Goal: Task Accomplishment & Management: Use online tool/utility

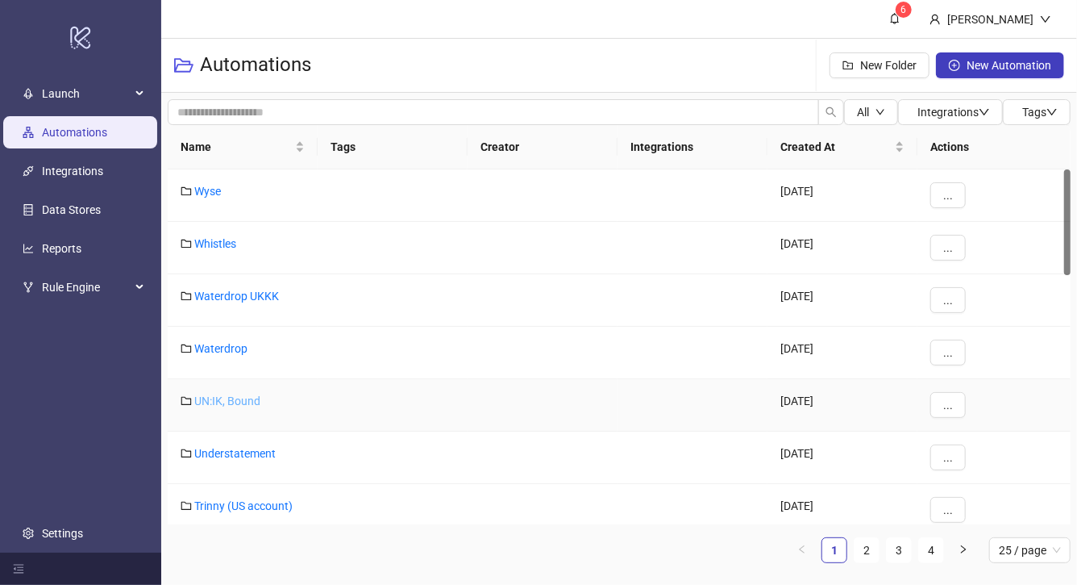
click at [226, 401] on link "UN:IK, Bound" at bounding box center [227, 400] width 66 height 13
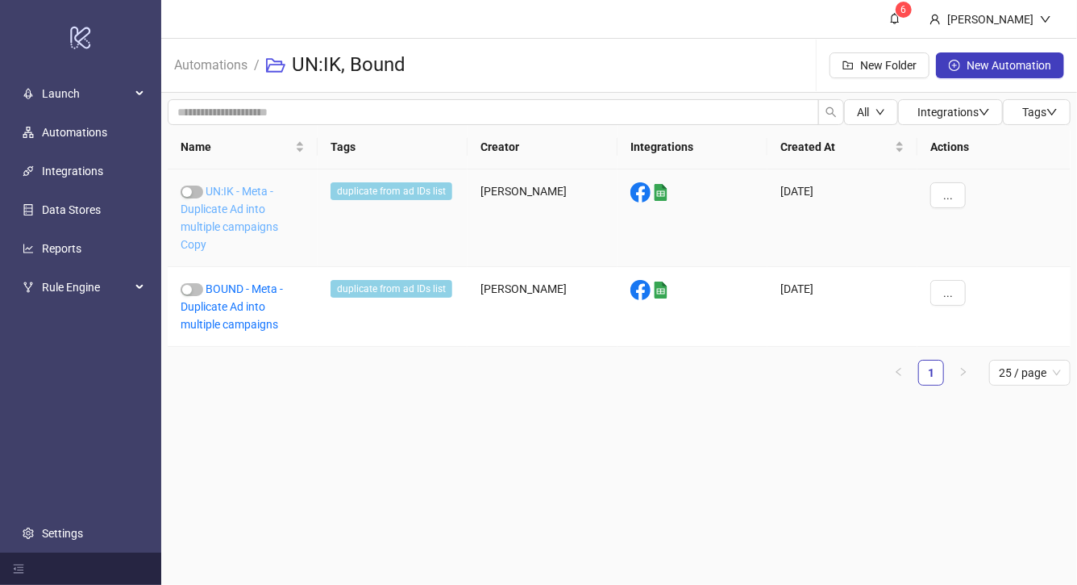
click at [245, 203] on link "UN:IK - Meta - Duplicate Ad into multiple campaigns Copy" at bounding box center [230, 218] width 98 height 66
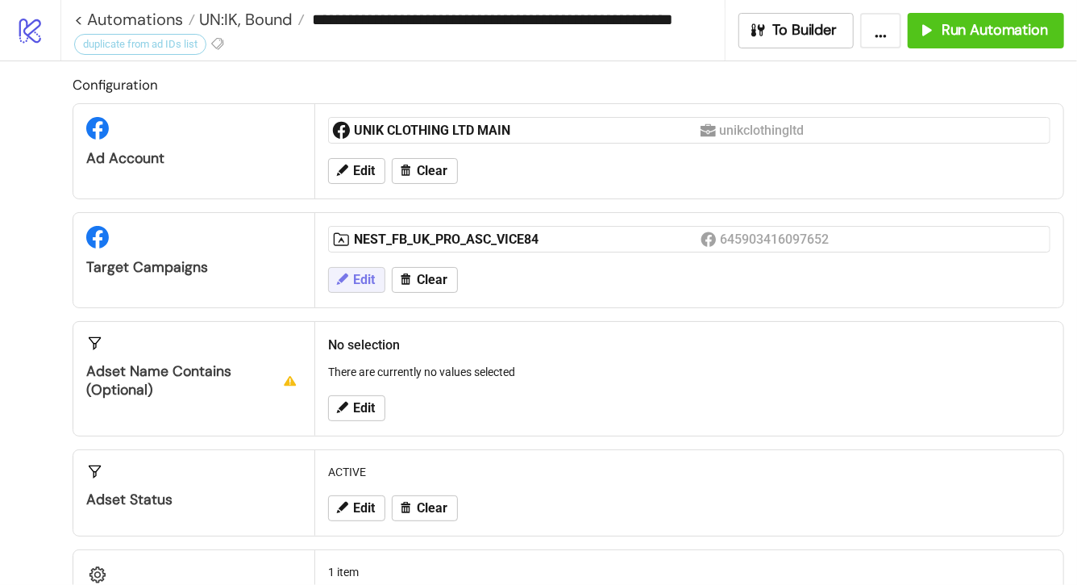
click at [360, 280] on span "Edit" at bounding box center [364, 280] width 22 height 15
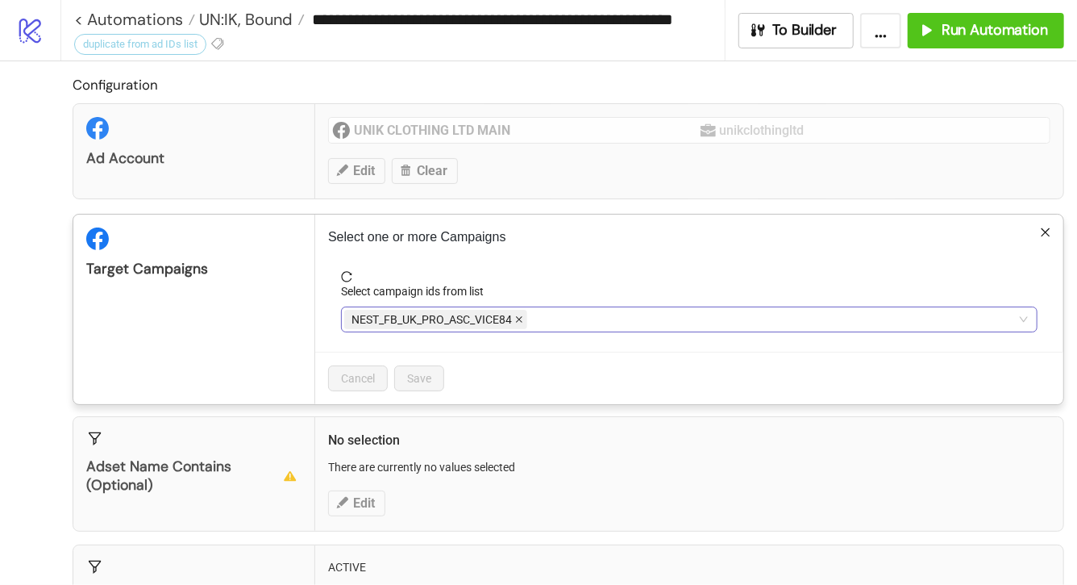
click at [519, 319] on icon "close" at bounding box center [519, 320] width 6 height 6
click at [519, 319] on div at bounding box center [680, 319] width 673 height 23
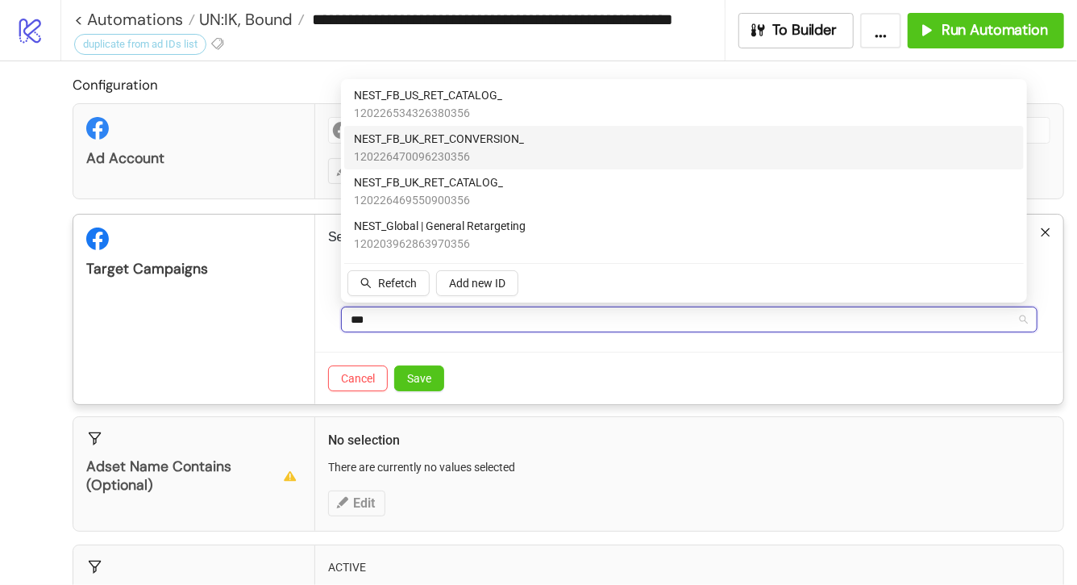
click at [516, 145] on span "NEST_FB_UK_RET_CONVERSION_" at bounding box center [439, 139] width 170 height 18
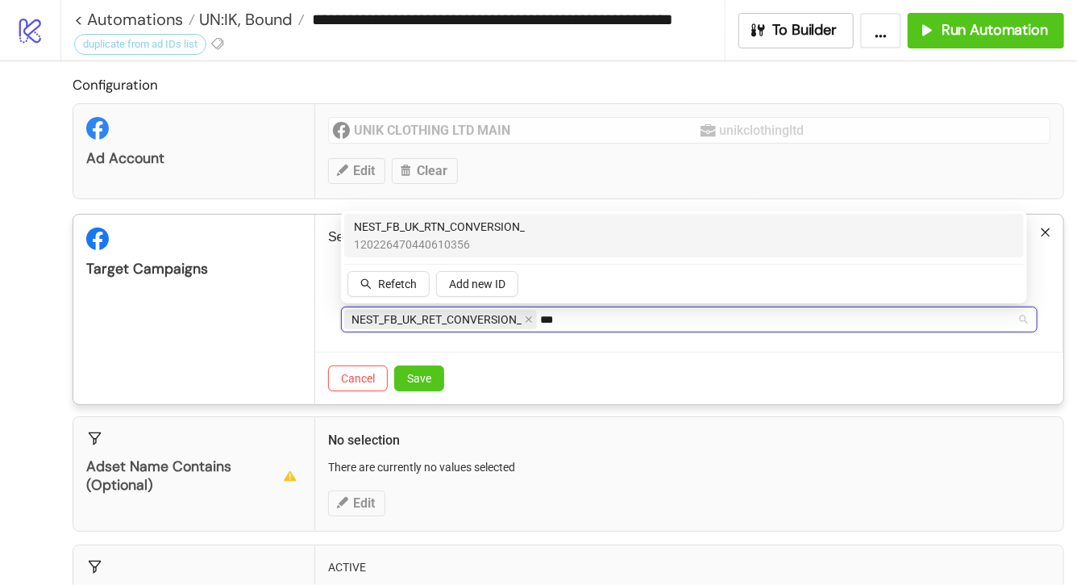
click at [494, 225] on span "NEST_FB_UK_RTN_CONVERSION_" at bounding box center [439, 227] width 171 height 18
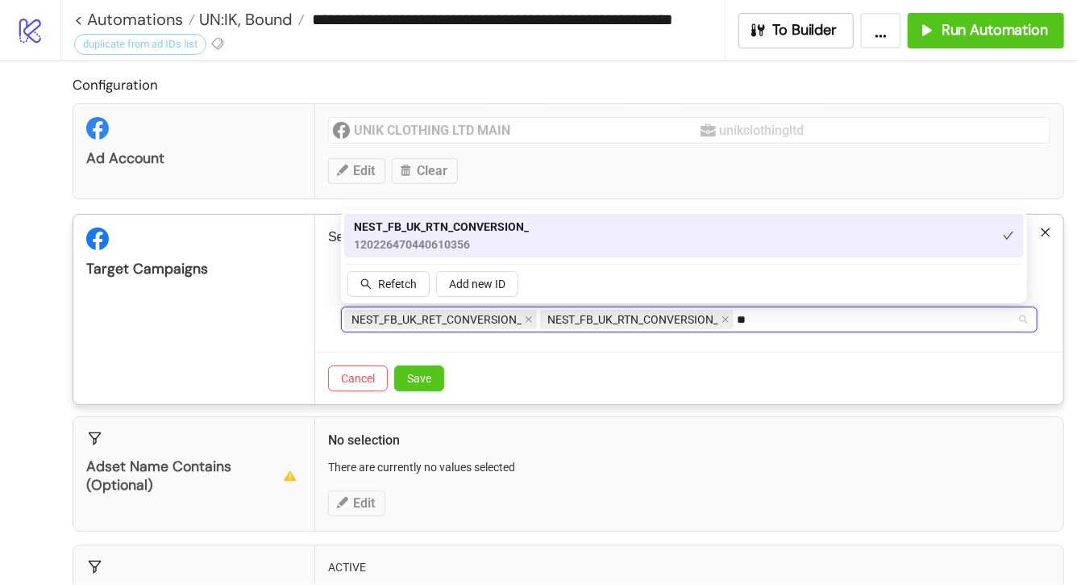
type input "*"
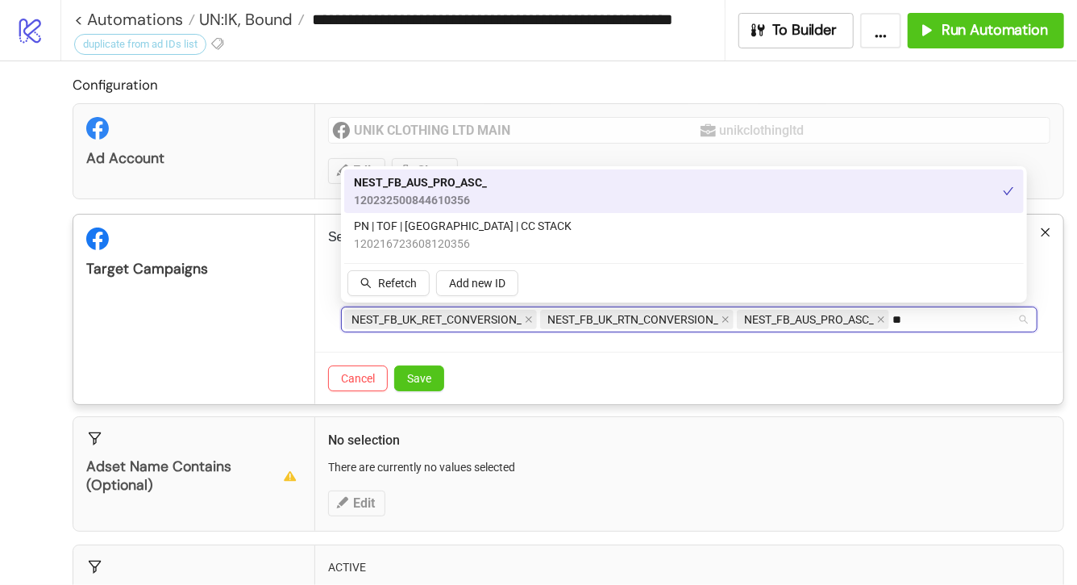
type input "*"
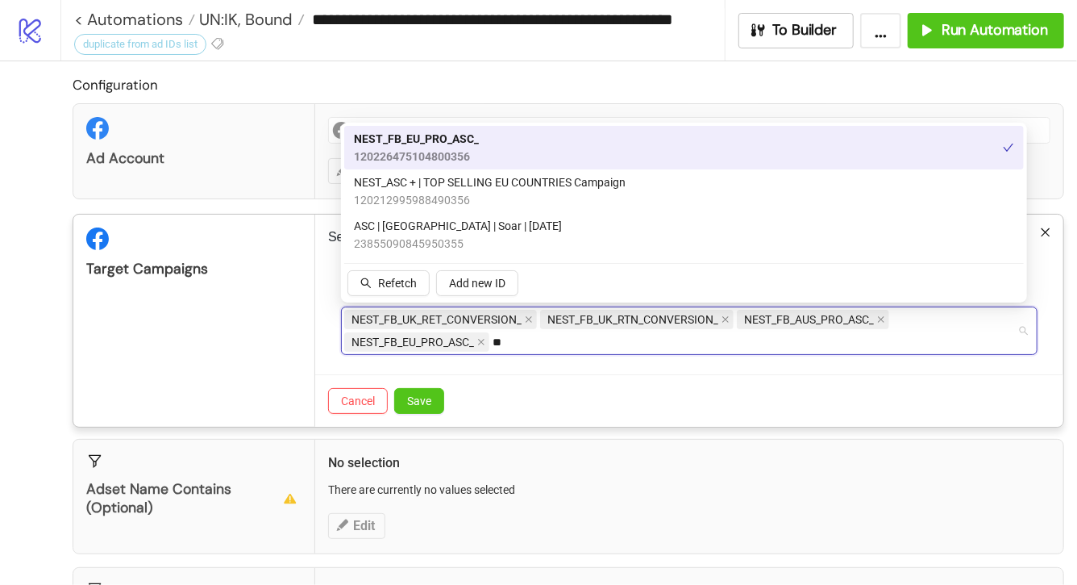
type input "*"
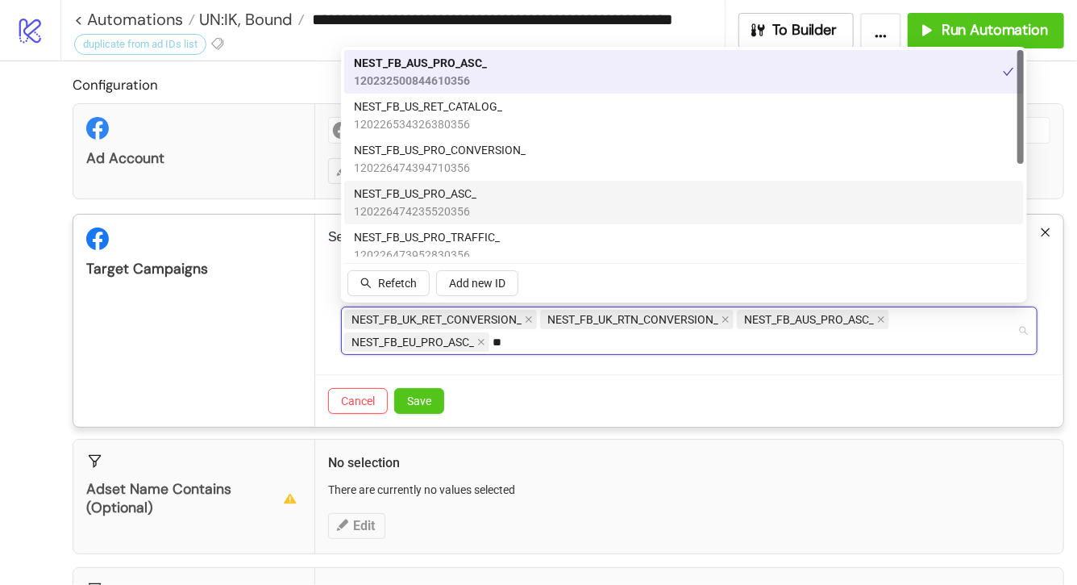
click at [497, 198] on div "NEST_FB_US_PRO_ASC_ 120226474235520356" at bounding box center [684, 202] width 660 height 35
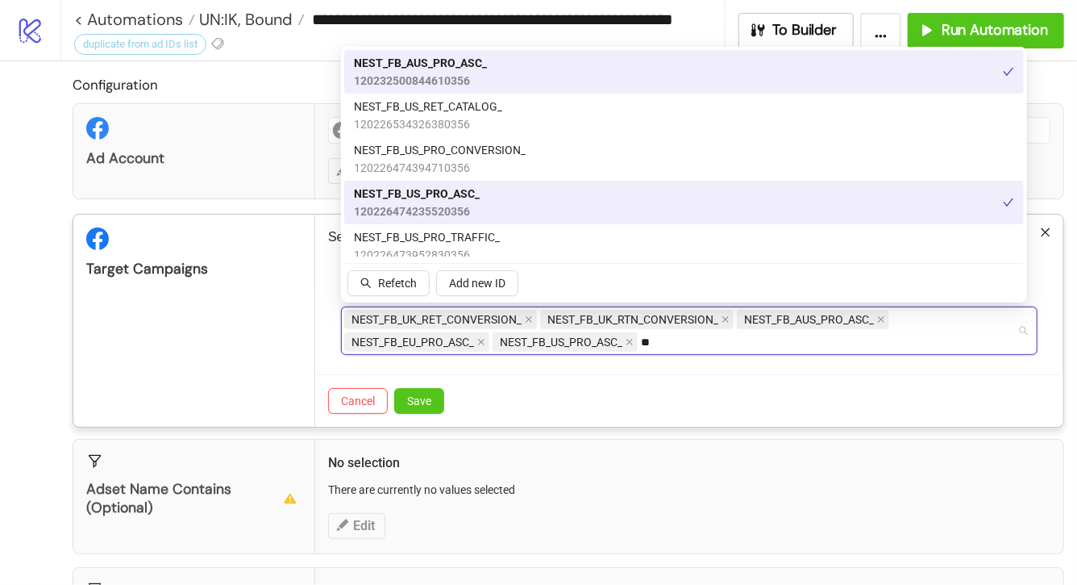
type input "*"
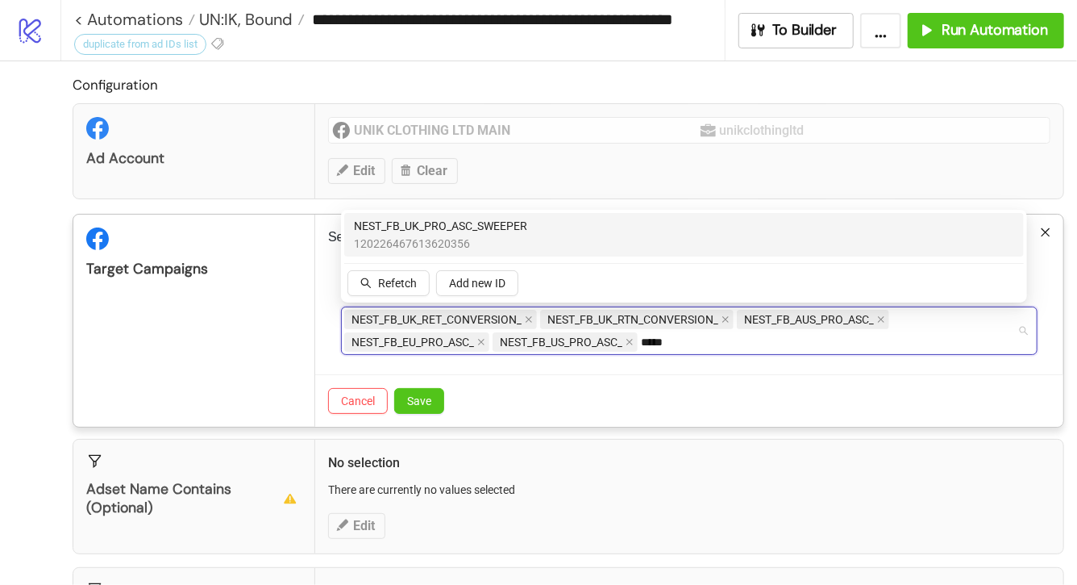
type input "******"
click at [460, 246] on span "120226467613620356" at bounding box center [440, 244] width 173 height 18
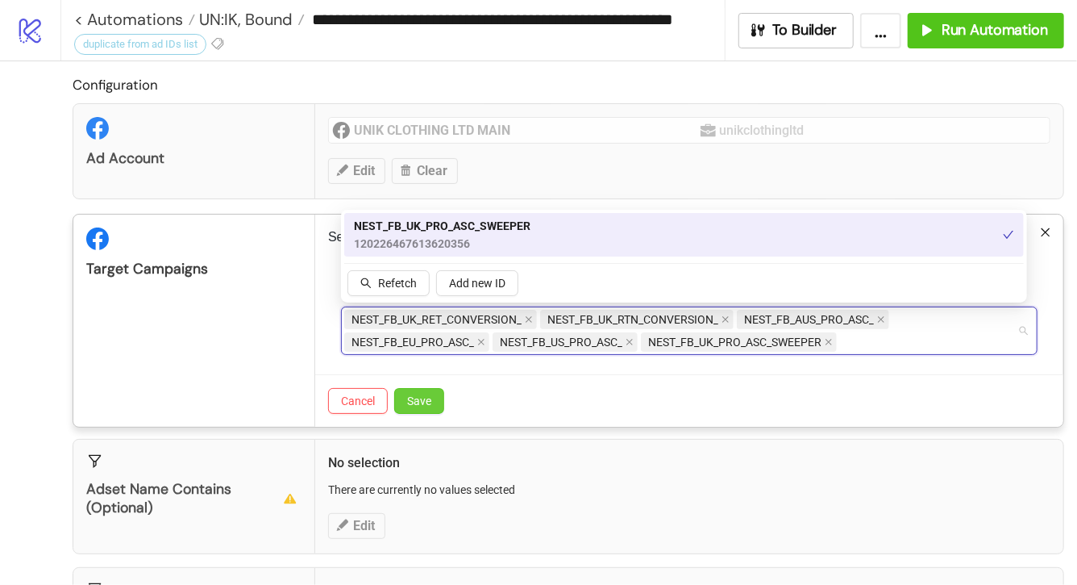
click at [427, 393] on button "Save" at bounding box center [419, 401] width 50 height 26
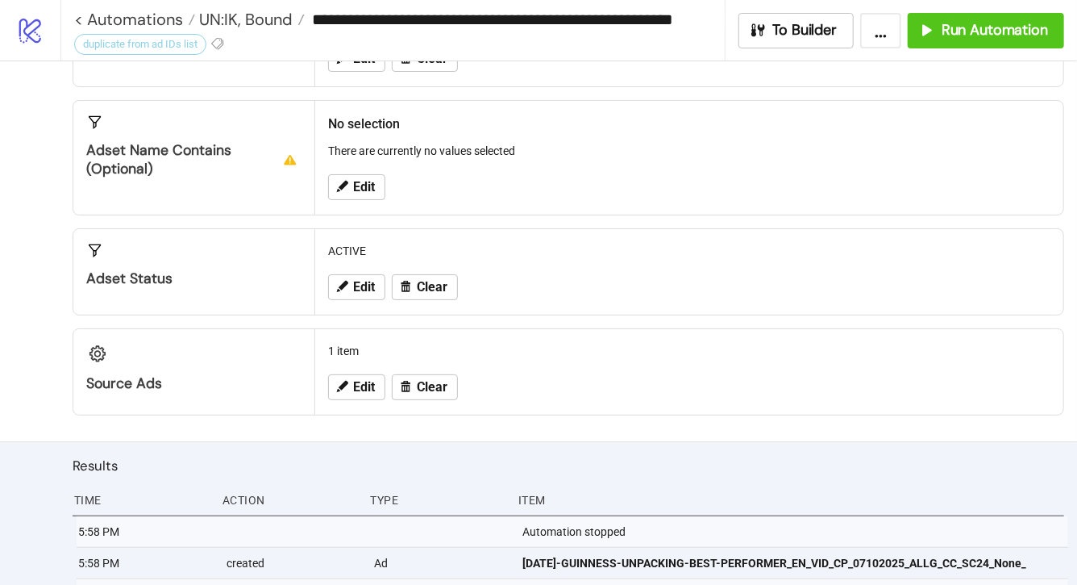
scroll to position [464, 0]
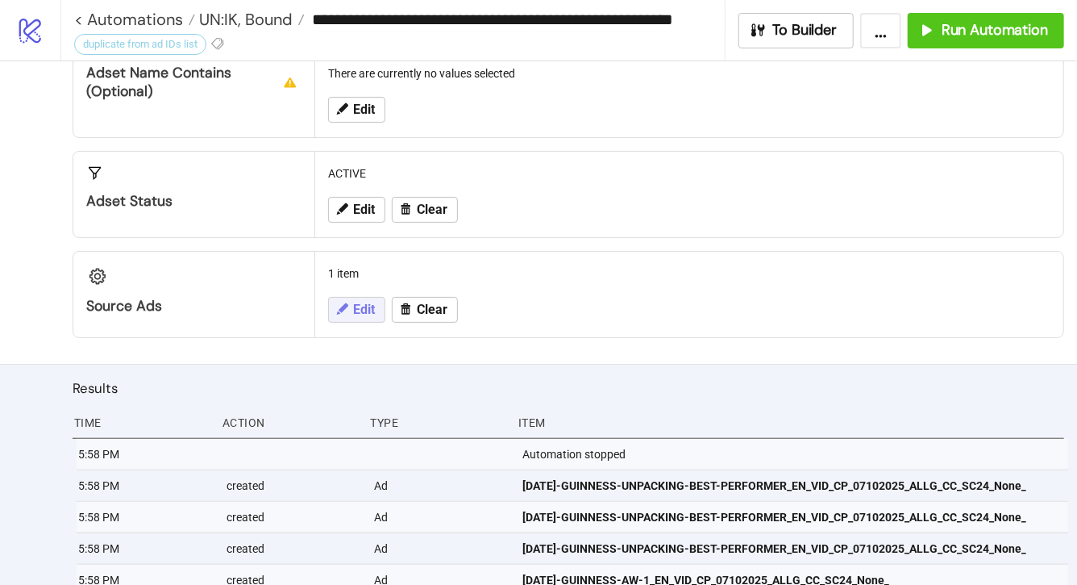
click at [365, 304] on span "Edit" at bounding box center [364, 309] width 22 height 15
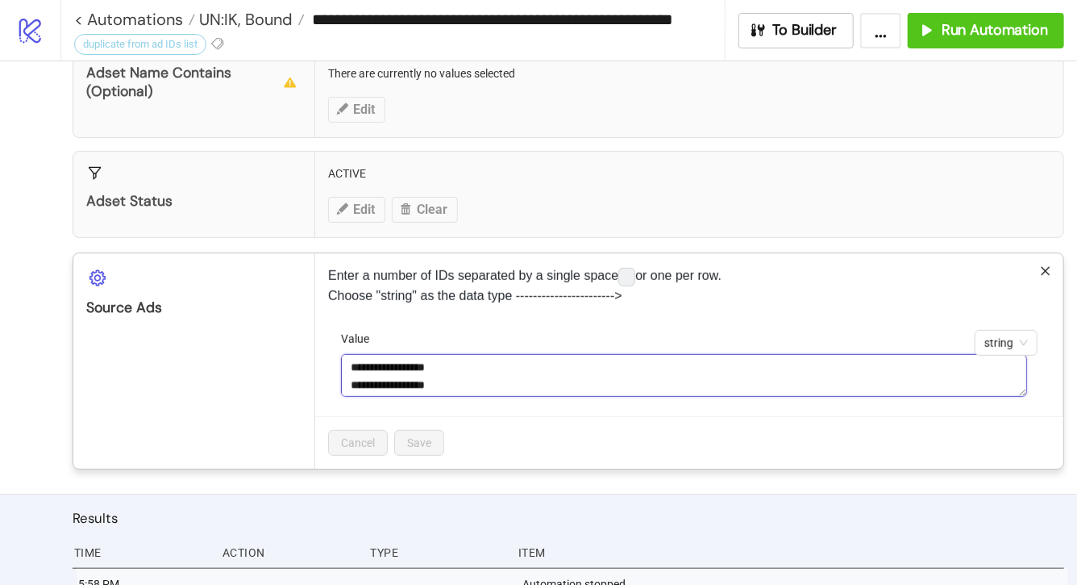
click at [493, 385] on textarea "**********" at bounding box center [684, 376] width 686 height 44
paste textarea "**********"
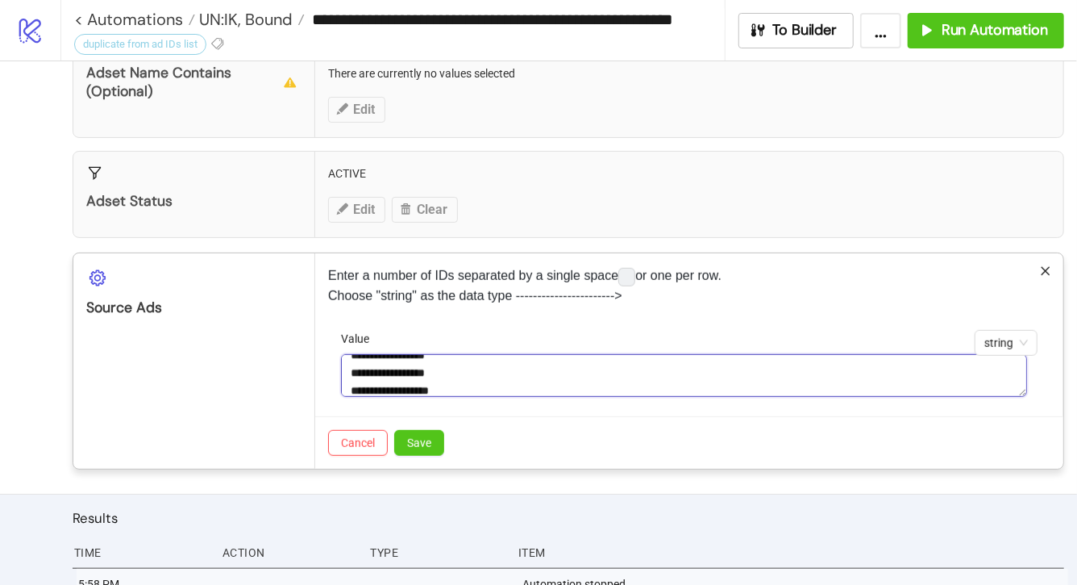
scroll to position [30, 0]
paste textarea "**********"
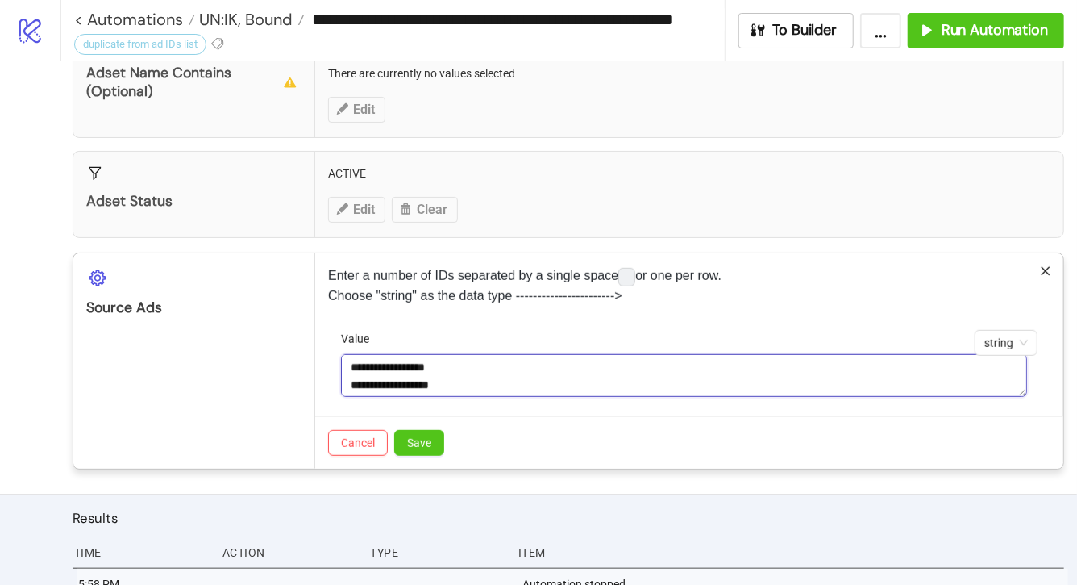
paste textarea "**********"
type textarea "**********"
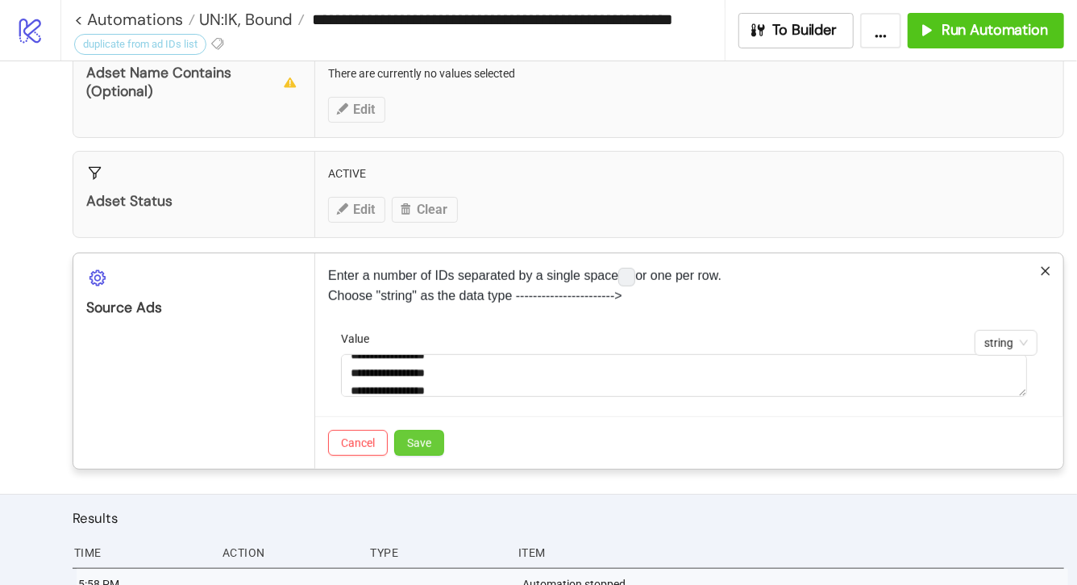
click at [419, 431] on button "Save" at bounding box center [419, 443] width 50 height 26
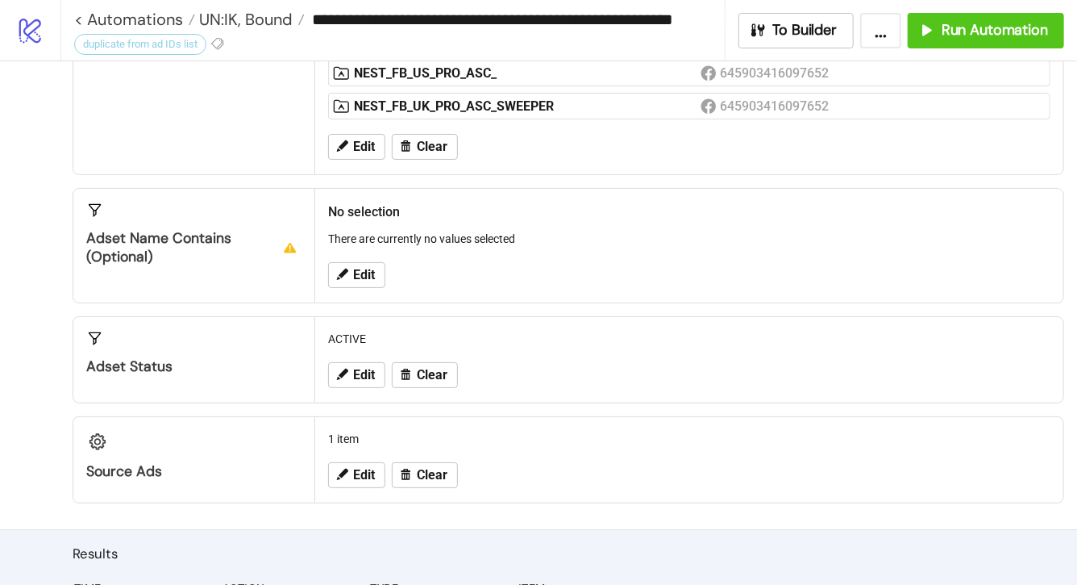
scroll to position [323, 0]
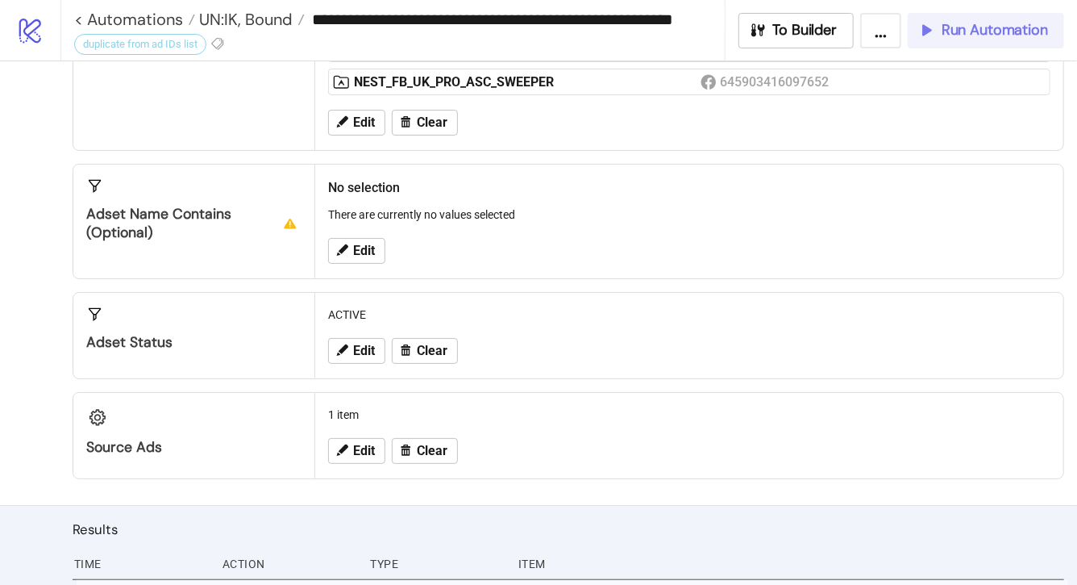
click at [961, 41] on button "Run Automation" at bounding box center [986, 30] width 156 height 35
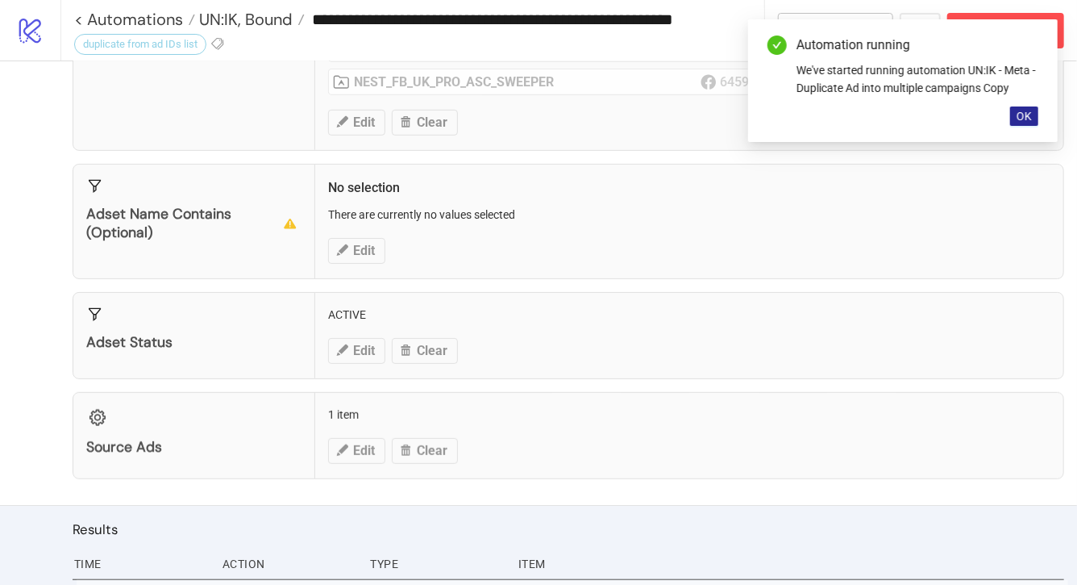
click at [1019, 122] on span "OK" at bounding box center [1024, 116] width 15 height 13
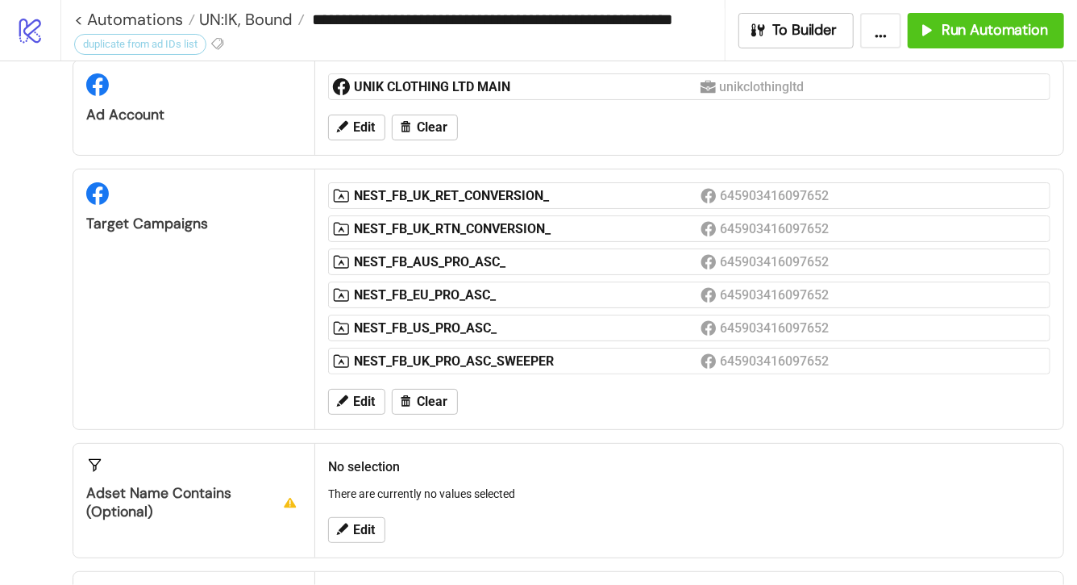
scroll to position [46, 0]
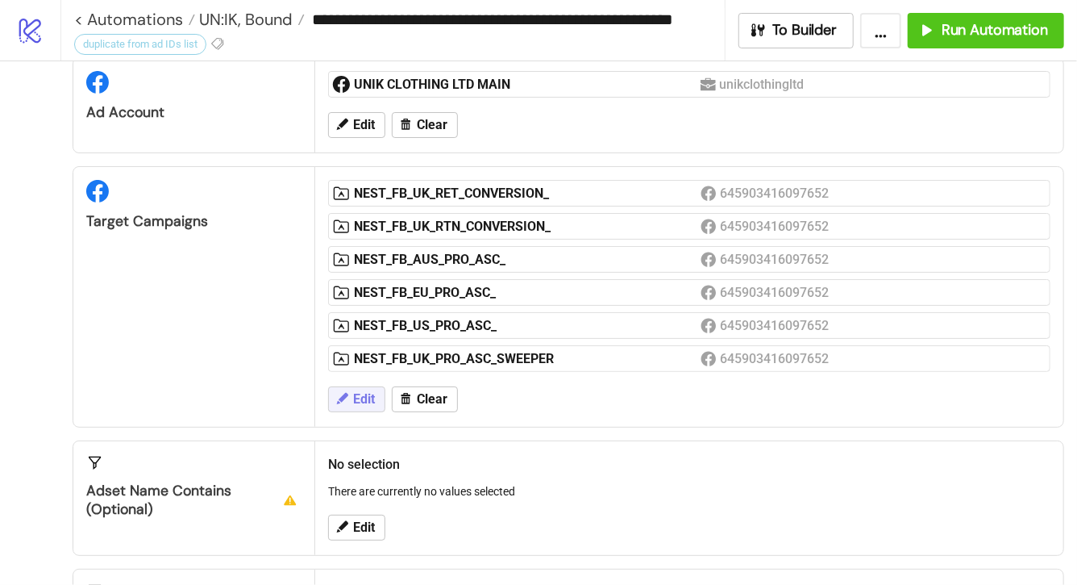
click at [375, 401] on button "Edit" at bounding box center [356, 399] width 57 height 26
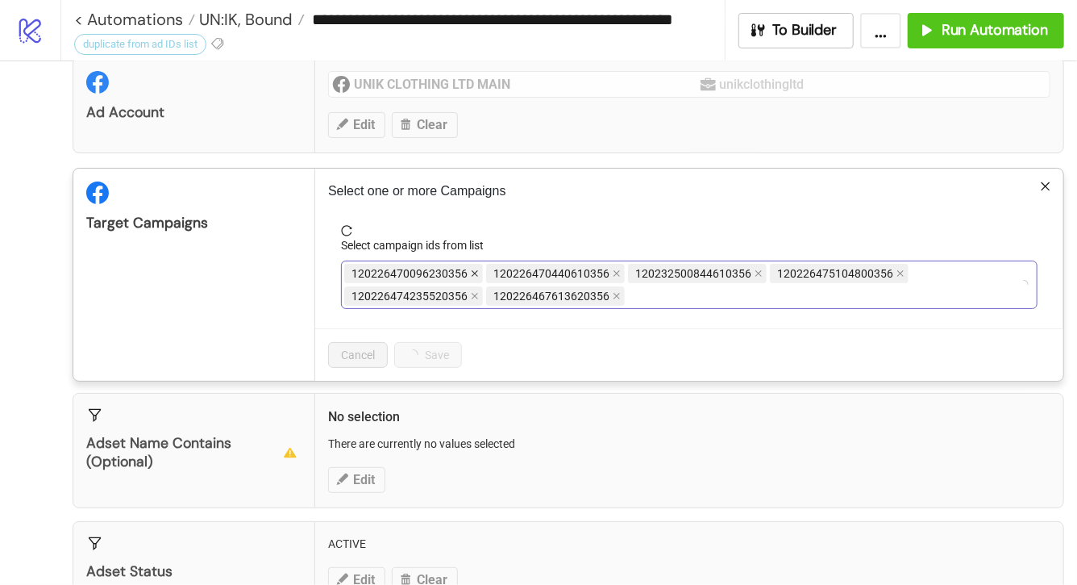
click at [474, 273] on icon "close" at bounding box center [475, 273] width 8 height 8
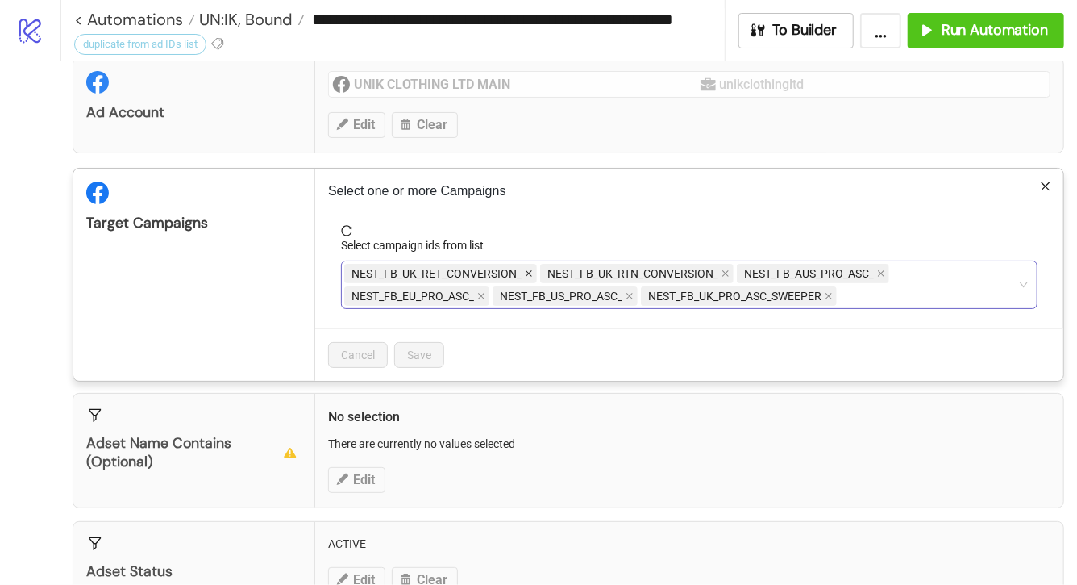
click at [531, 277] on icon "close" at bounding box center [529, 273] width 8 height 8
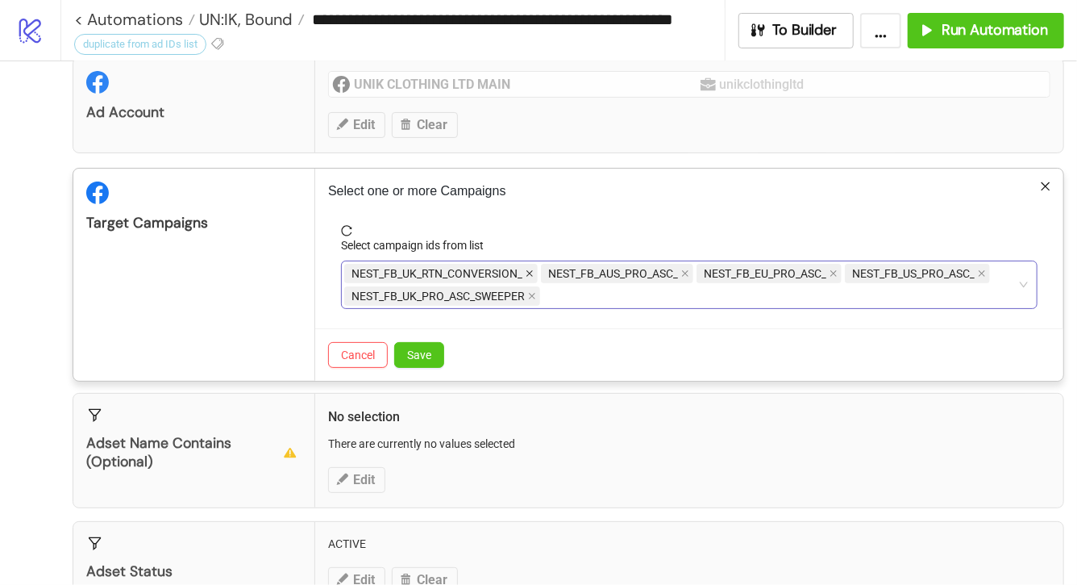
click at [531, 277] on span at bounding box center [530, 273] width 8 height 18
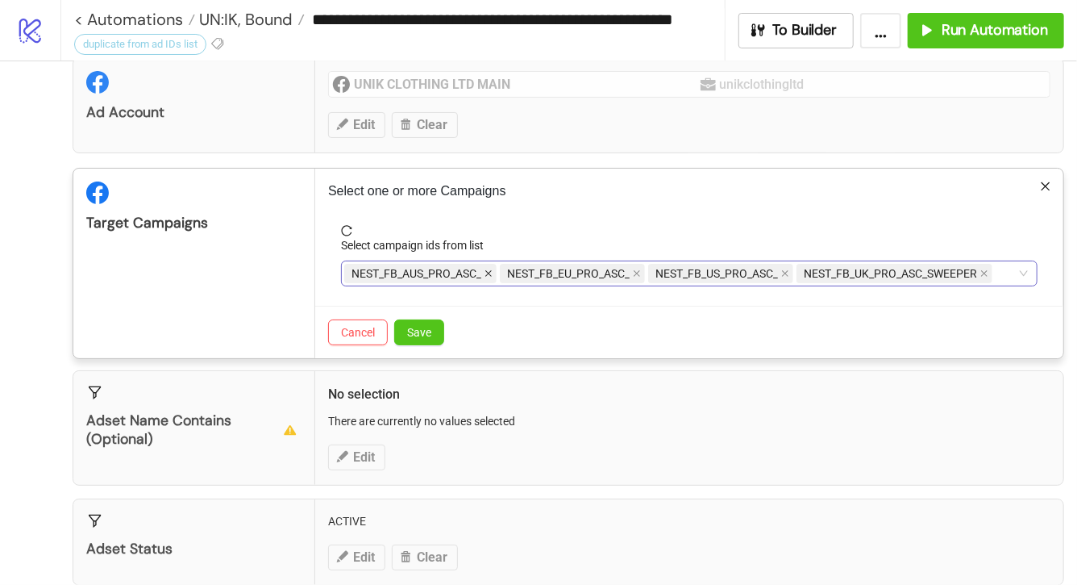
click at [489, 274] on icon "close" at bounding box center [489, 273] width 8 height 8
click at [482, 273] on icon "close" at bounding box center [481, 274] width 6 height 6
click at [483, 274] on icon "close" at bounding box center [481, 274] width 6 height 6
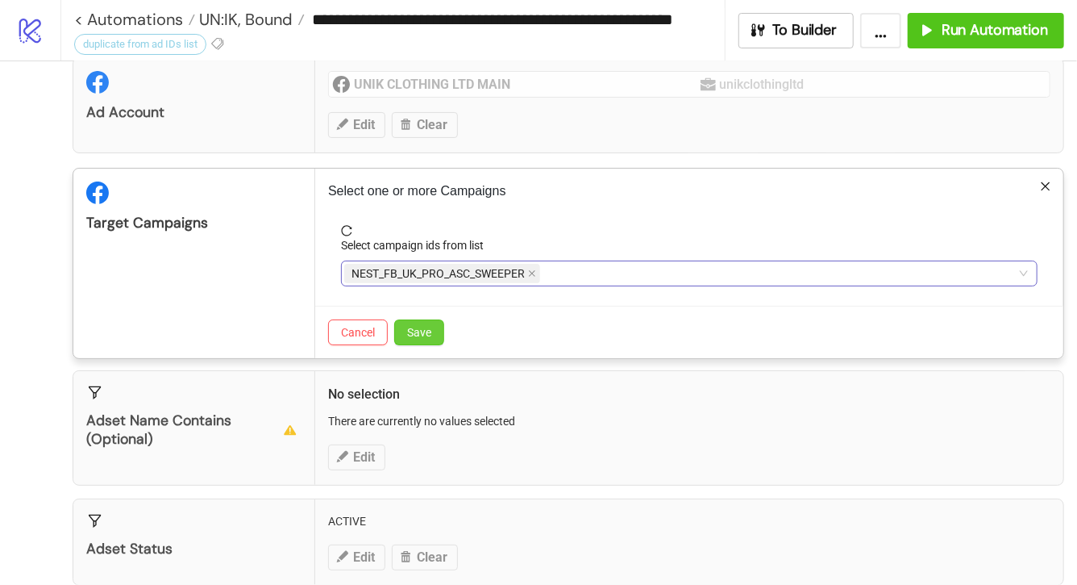
click at [418, 336] on span "Save" at bounding box center [419, 332] width 24 height 13
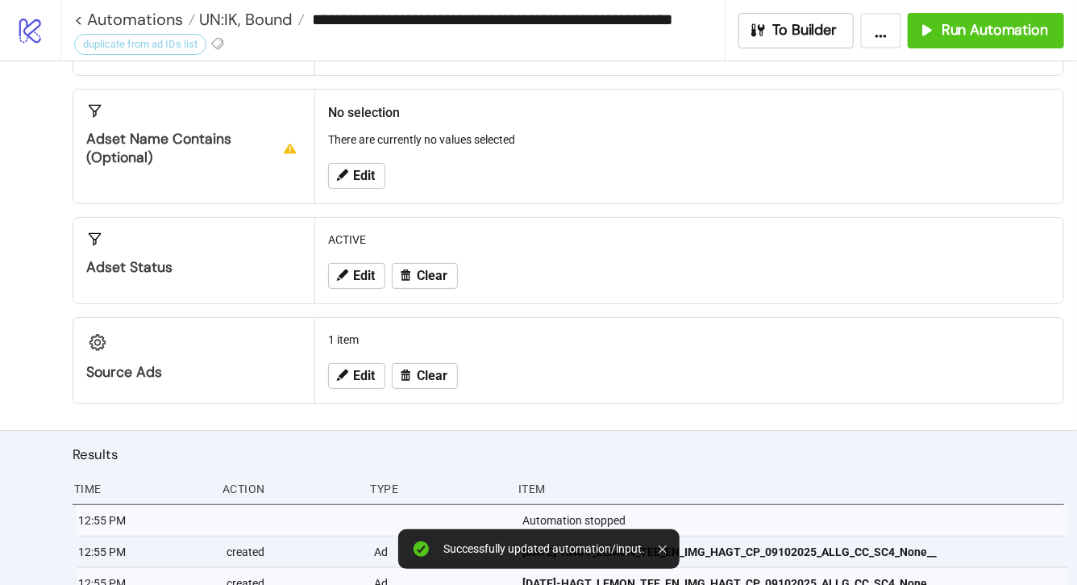
scroll to position [233, 0]
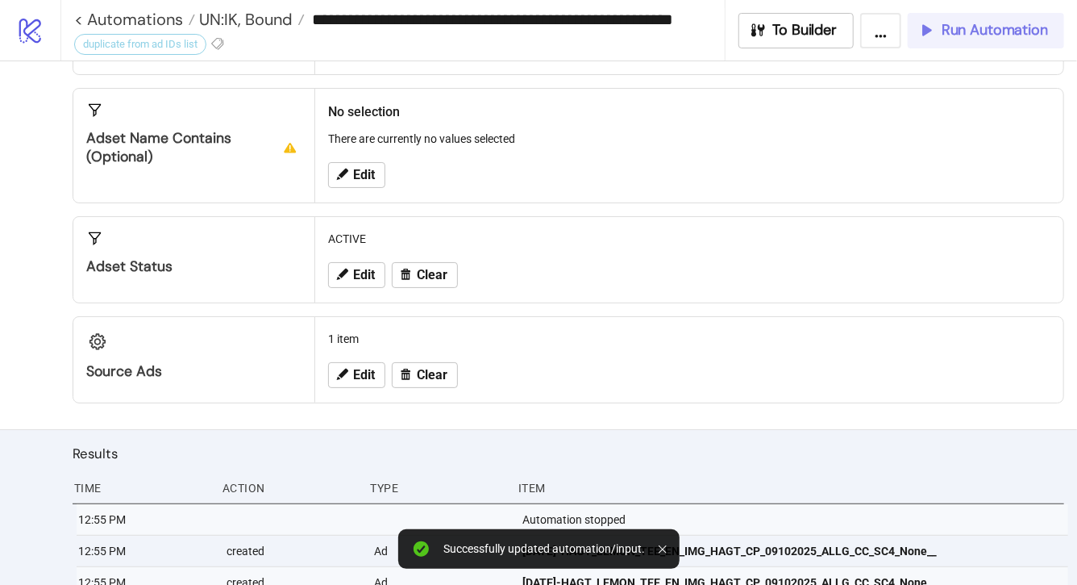
click at [972, 39] on span "Run Automation" at bounding box center [995, 30] width 106 height 19
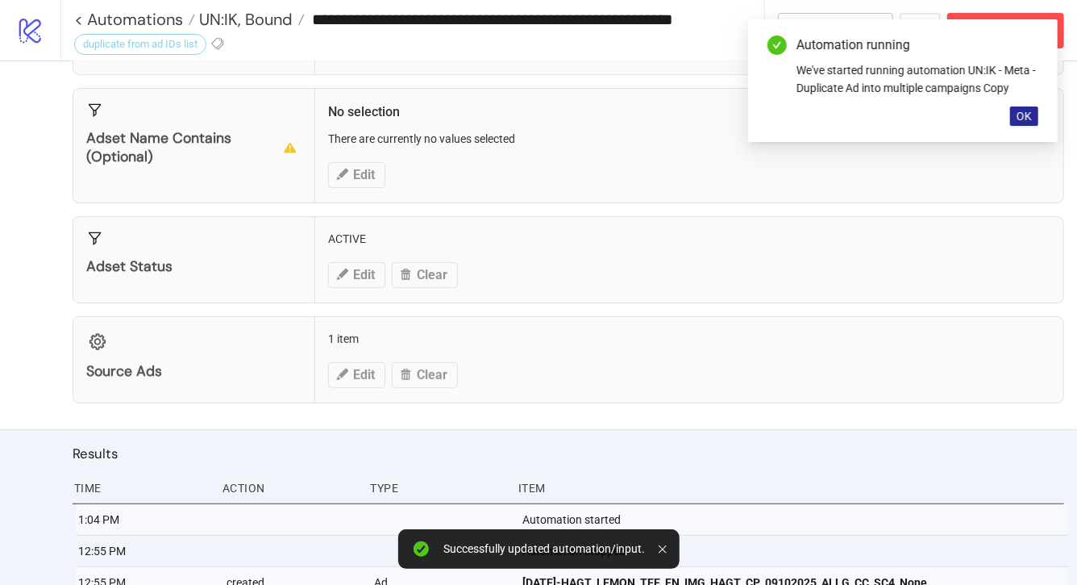
click at [1031, 114] on span "OK" at bounding box center [1024, 116] width 15 height 13
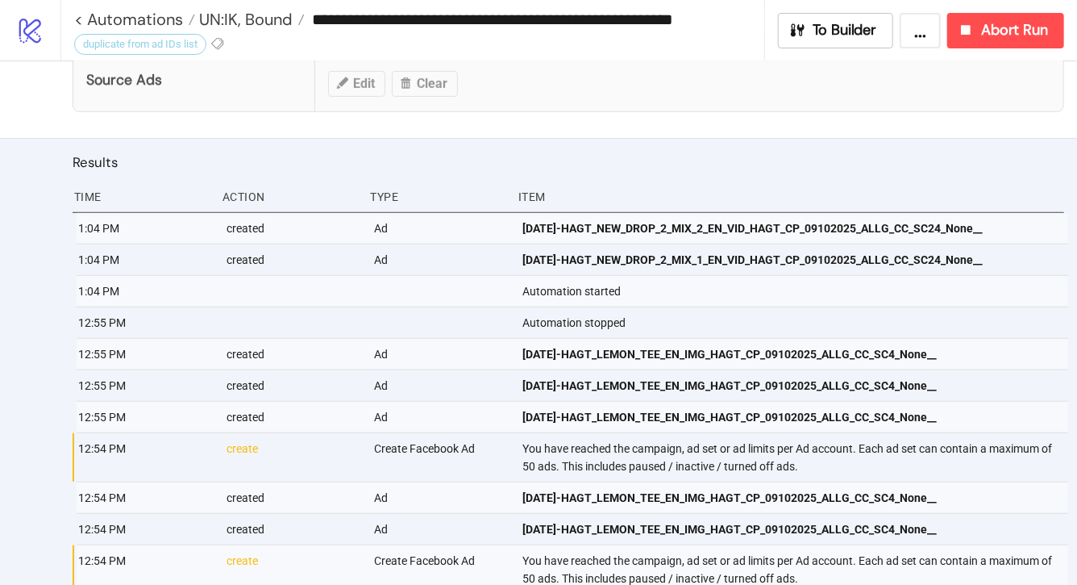
scroll to position [526, 0]
